Goal: Task Accomplishment & Management: Manage account settings

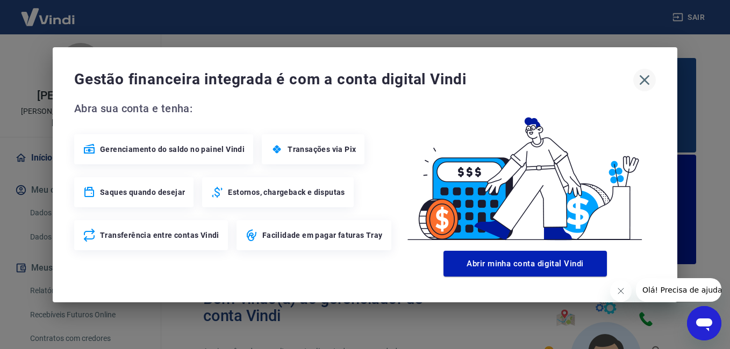
click at [644, 74] on icon "button" at bounding box center [644, 80] width 17 height 17
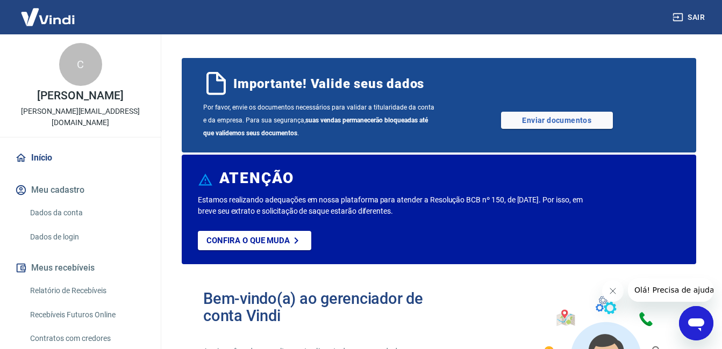
scroll to position [108, 0]
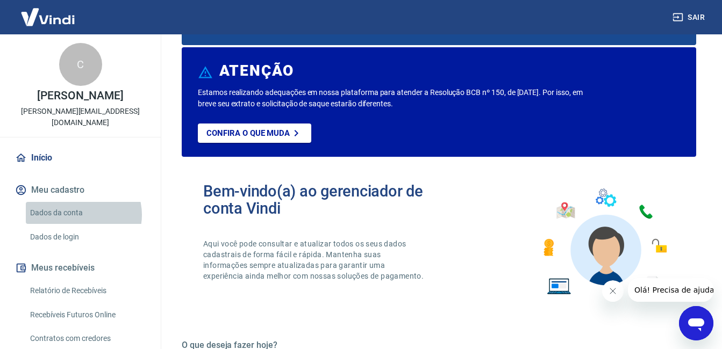
click at [81, 215] on link "Dados da conta" at bounding box center [87, 213] width 122 height 22
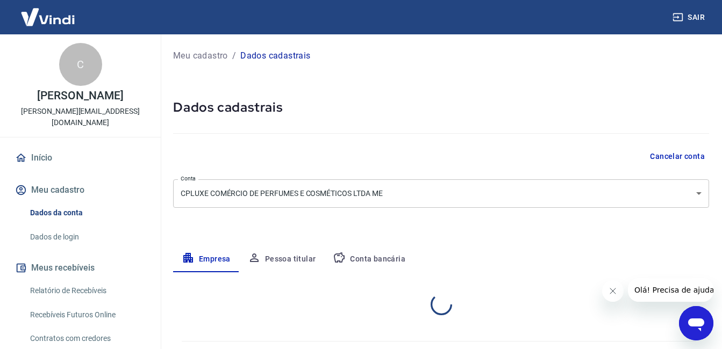
select select "SP"
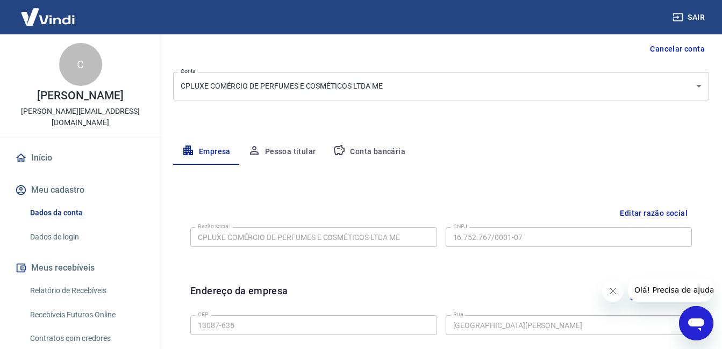
scroll to position [215, 0]
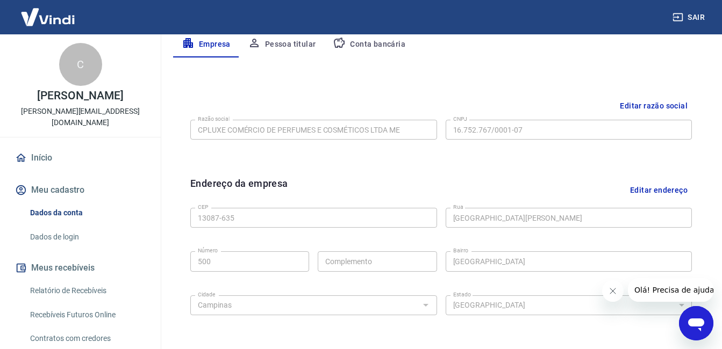
click at [664, 109] on button "Editar razão social" at bounding box center [654, 106] width 76 height 20
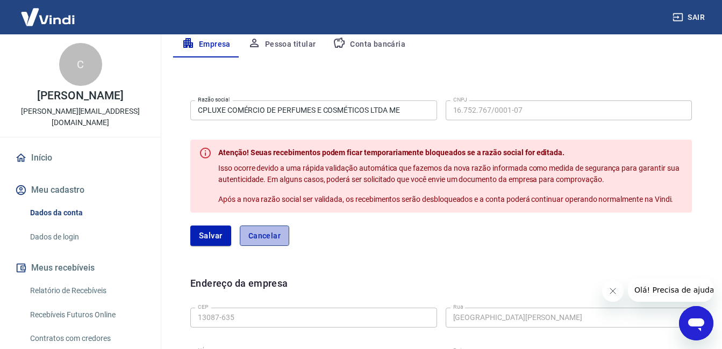
click at [272, 235] on button "Cancelar" at bounding box center [264, 236] width 49 height 20
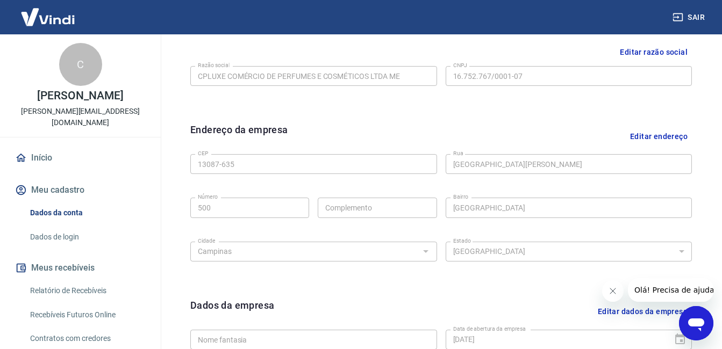
scroll to position [89, 0]
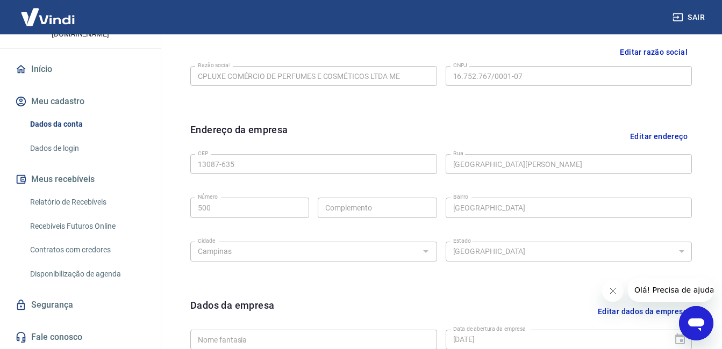
click at [77, 199] on link "Relatório de Recebíveis" at bounding box center [87, 202] width 122 height 22
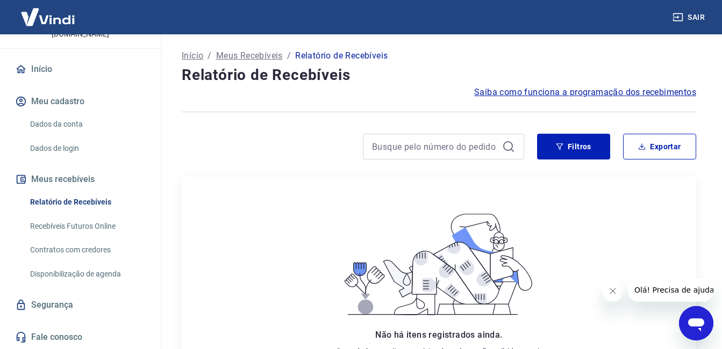
click at [86, 224] on link "Recebíveis Futuros Online" at bounding box center [87, 227] width 122 height 22
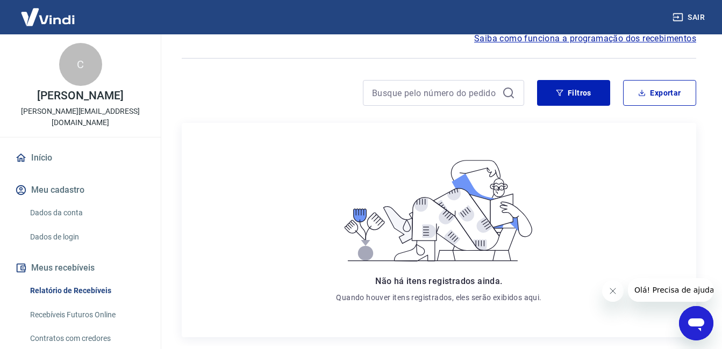
click at [41, 161] on link "Início" at bounding box center [80, 158] width 135 height 24
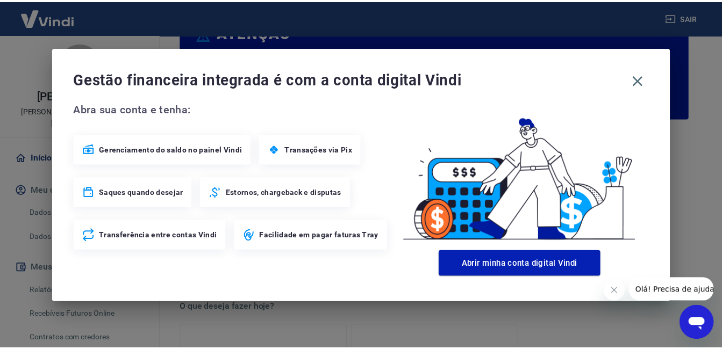
scroll to position [151, 0]
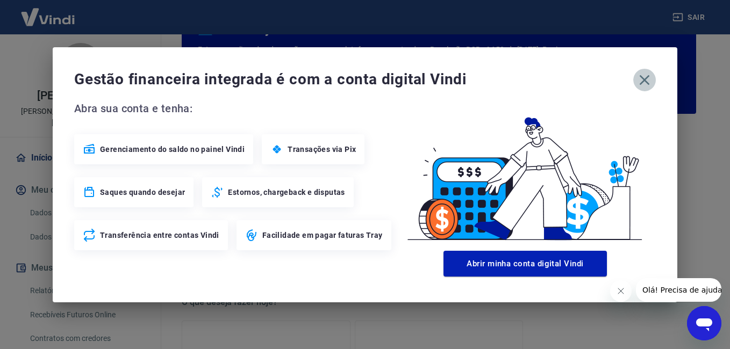
click at [643, 87] on icon "button" at bounding box center [644, 80] width 17 height 17
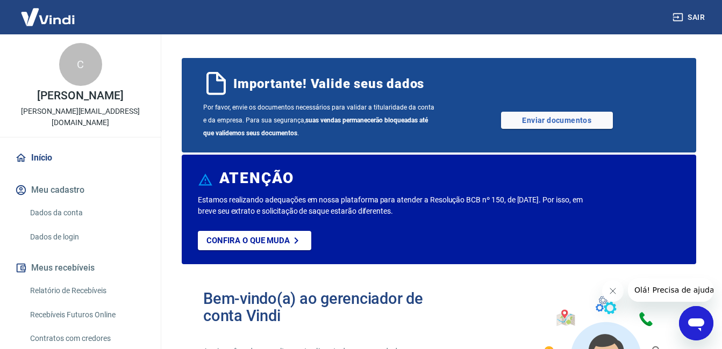
scroll to position [89, 0]
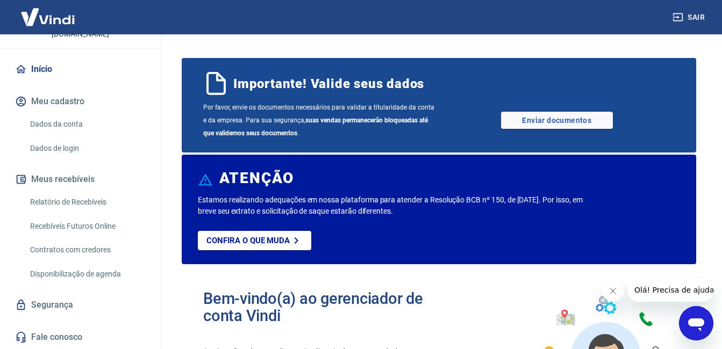
click at [70, 150] on link "Dados de login" at bounding box center [87, 149] width 122 height 22
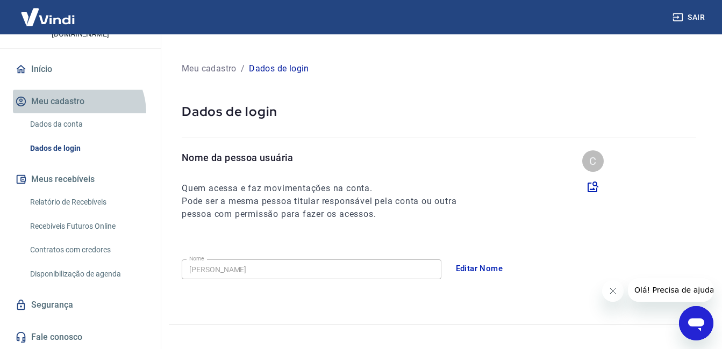
click at [77, 112] on button "Meu cadastro" at bounding box center [80, 102] width 135 height 24
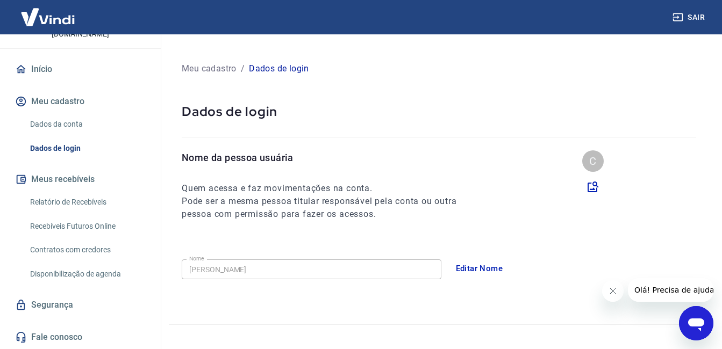
scroll to position [161, 0]
